Goal: Use online tool/utility: Utilize a website feature to perform a specific function

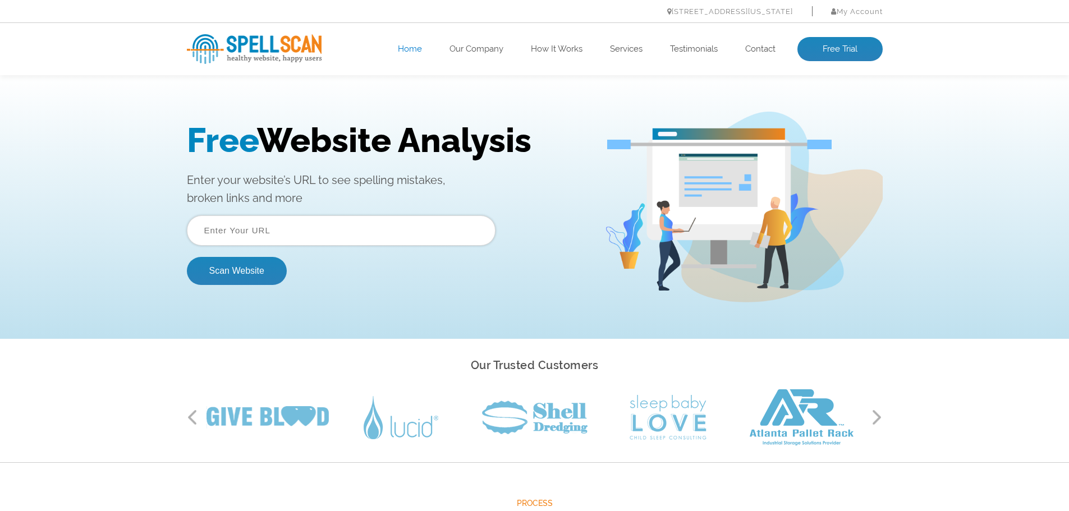
click at [300, 234] on input "text" at bounding box center [341, 231] width 309 height 30
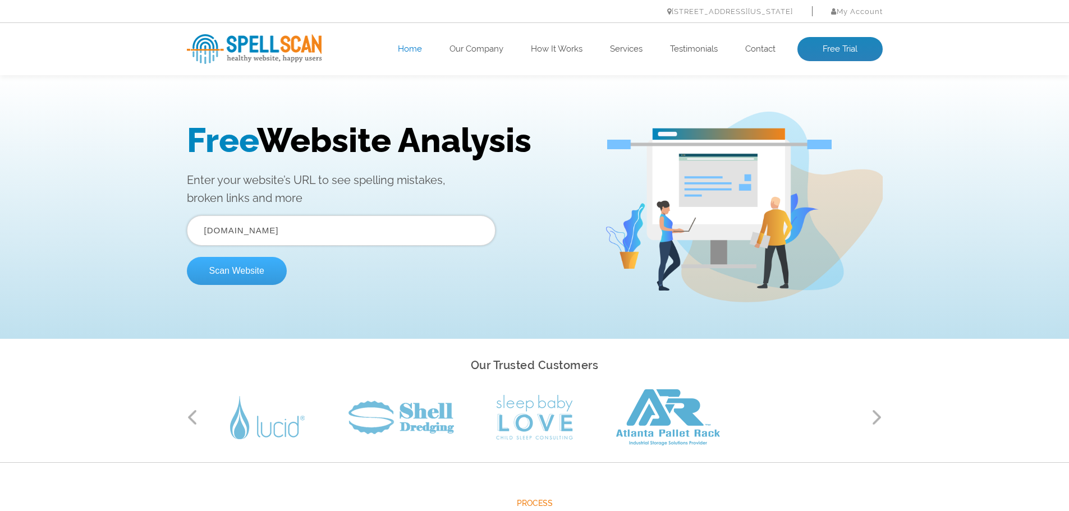
type input "[DOMAIN_NAME]"
click at [267, 272] on button "Scan Website" at bounding box center [237, 271] width 100 height 28
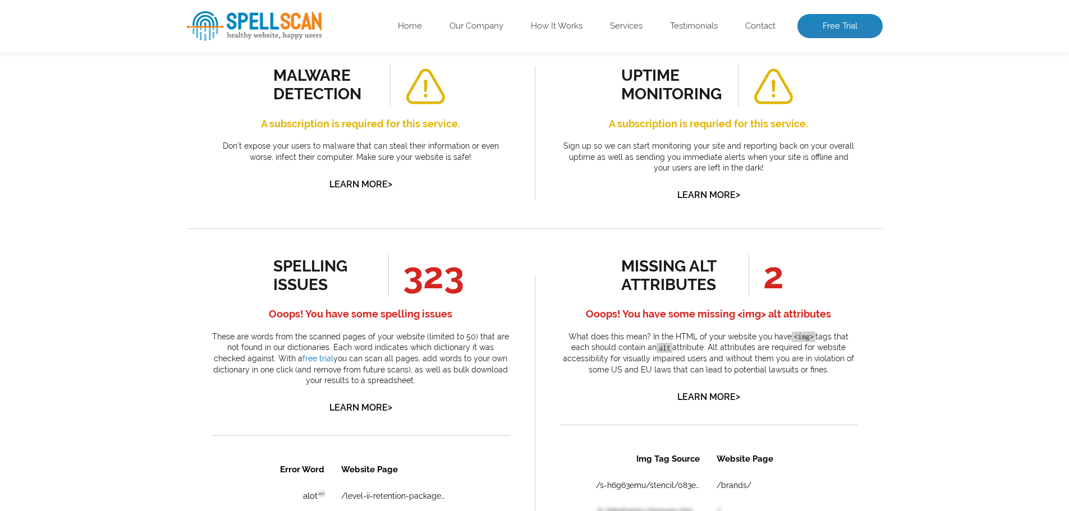
scroll to position [449, 0]
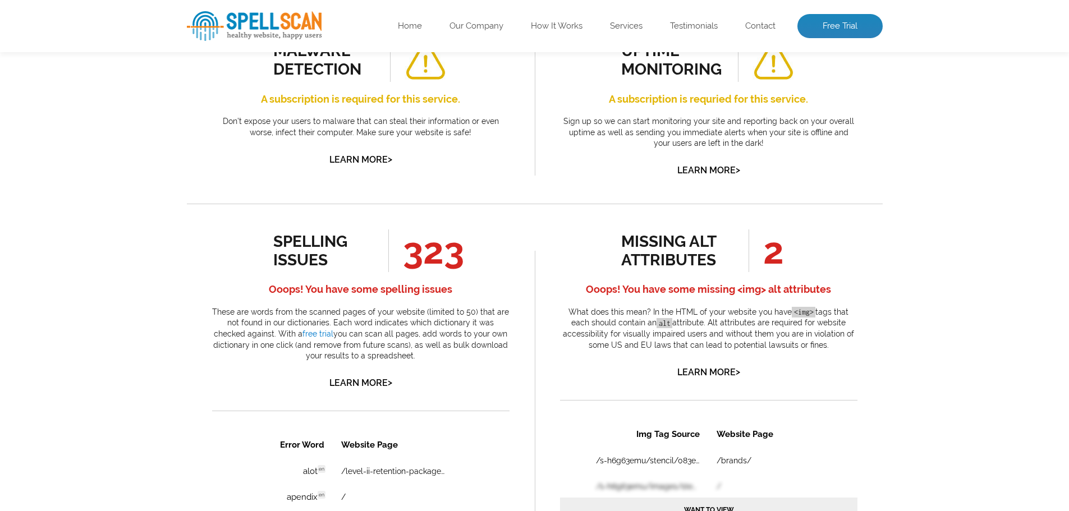
drag, startPoint x: 404, startPoint y: 258, endPoint x: 460, endPoint y: 261, distance: 56.2
click at [460, 259] on span "323" at bounding box center [426, 251] width 76 height 43
click at [471, 343] on p "These are words from the scanned pages of your website (limited to 50) that are…" at bounding box center [361, 334] width 298 height 55
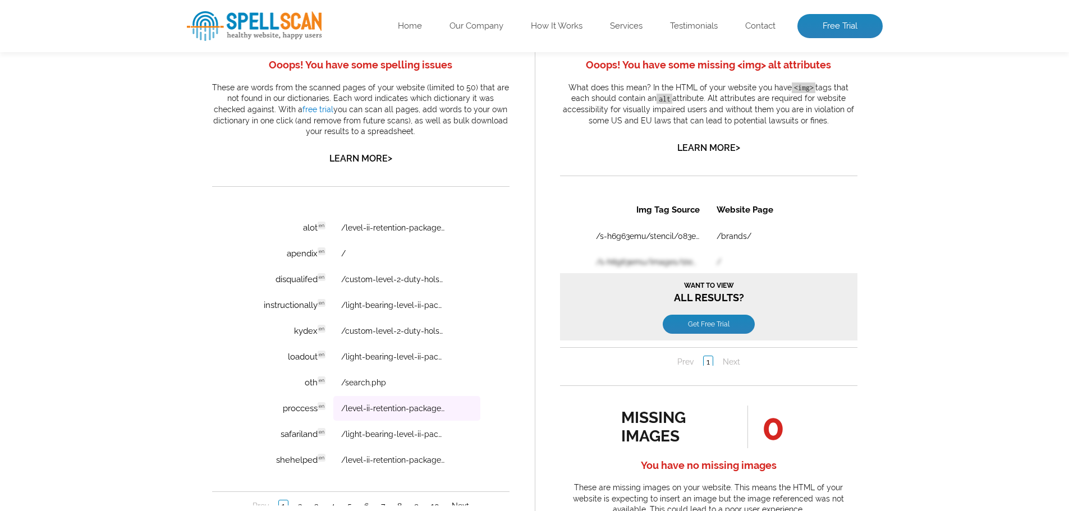
scroll to position [0, 0]
